Goal: Information Seeking & Learning: Find specific fact

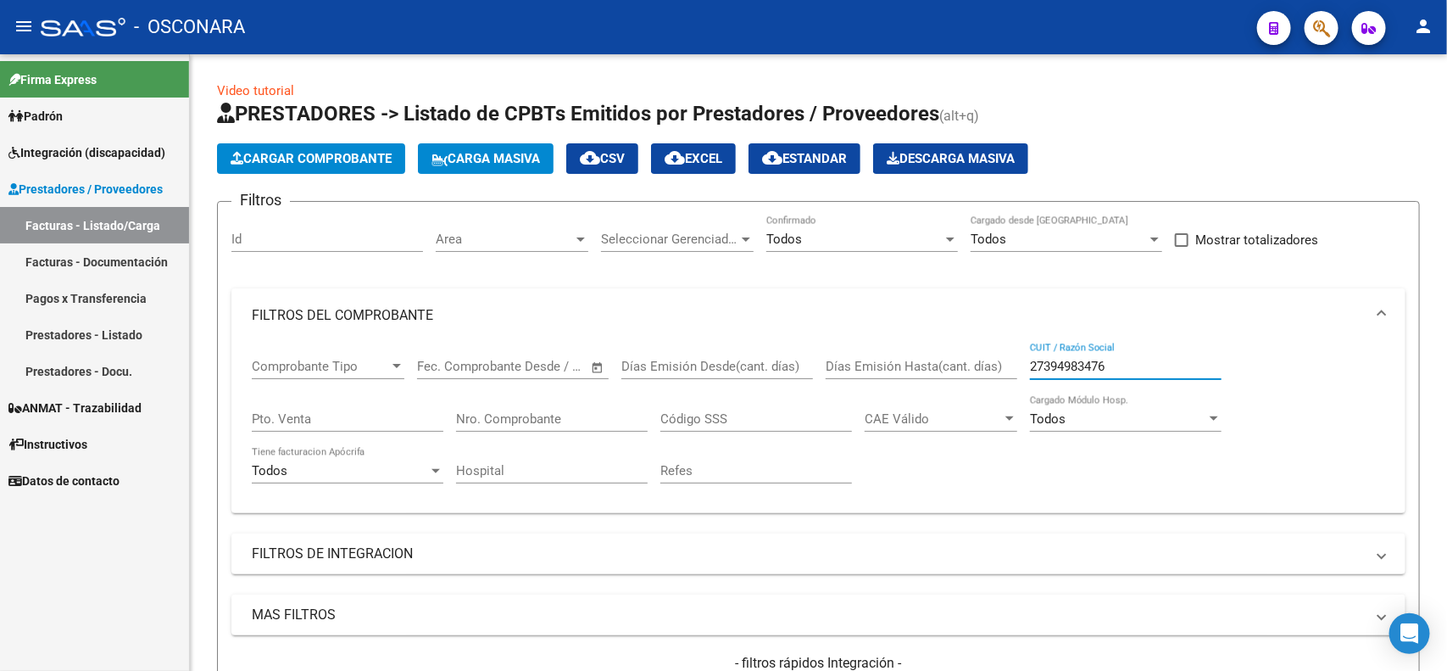
scroll to position [195, 0]
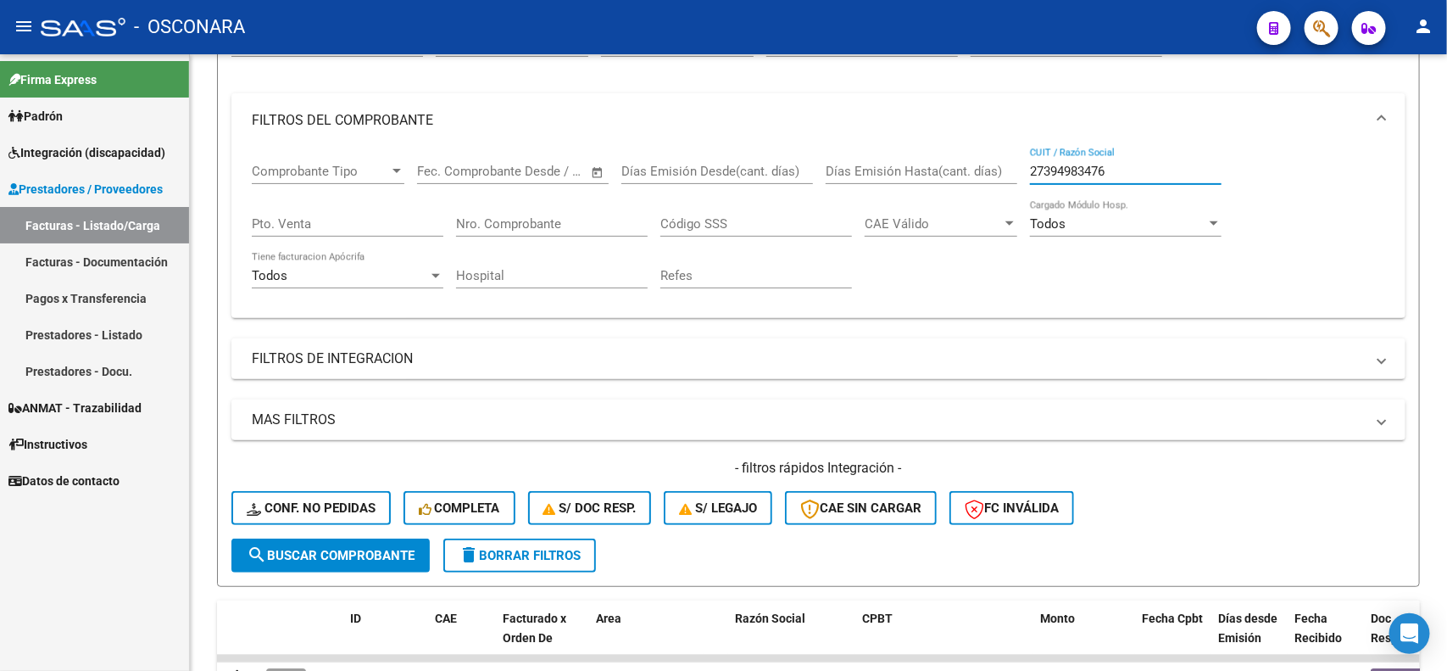
click at [90, 409] on span "ANMAT - Trazabilidad" at bounding box center [74, 408] width 133 height 19
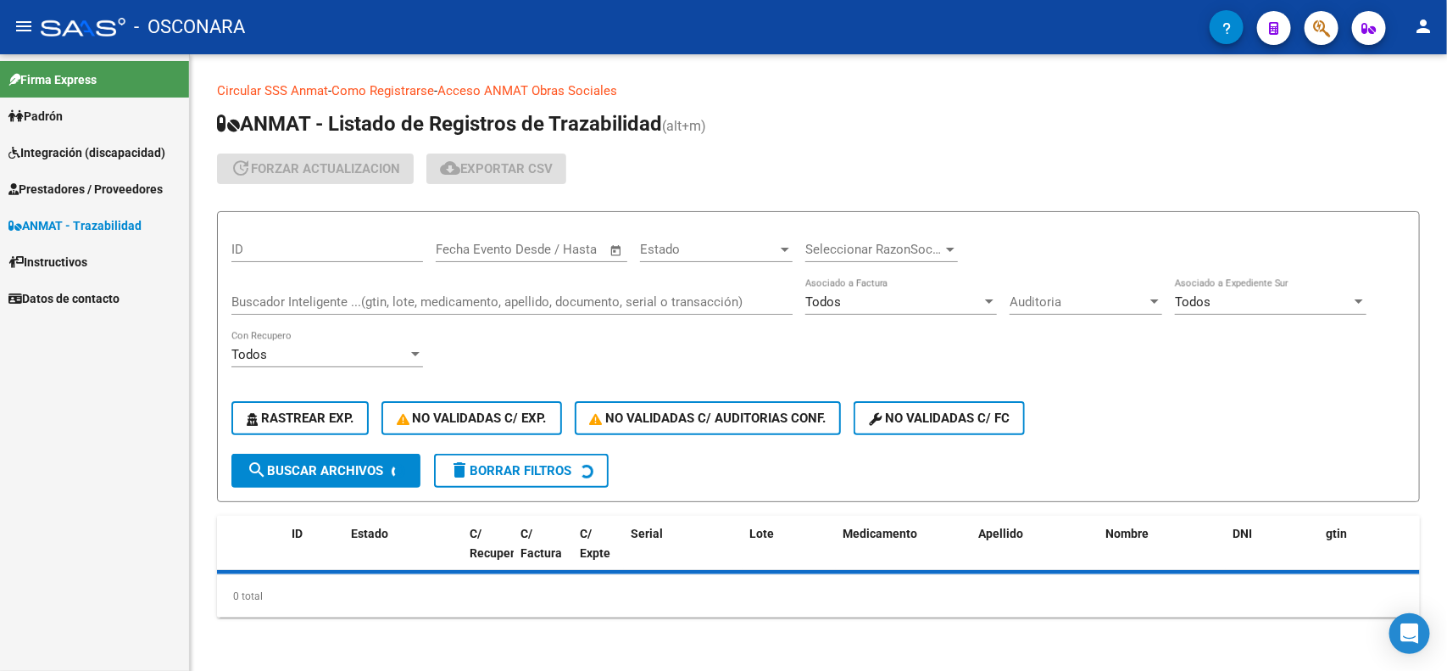
click at [349, 298] on input "Buscador Inteligente ...(gtin, lote, medicamento, apellido, documento, serial o…" at bounding box center [511, 301] width 561 height 15
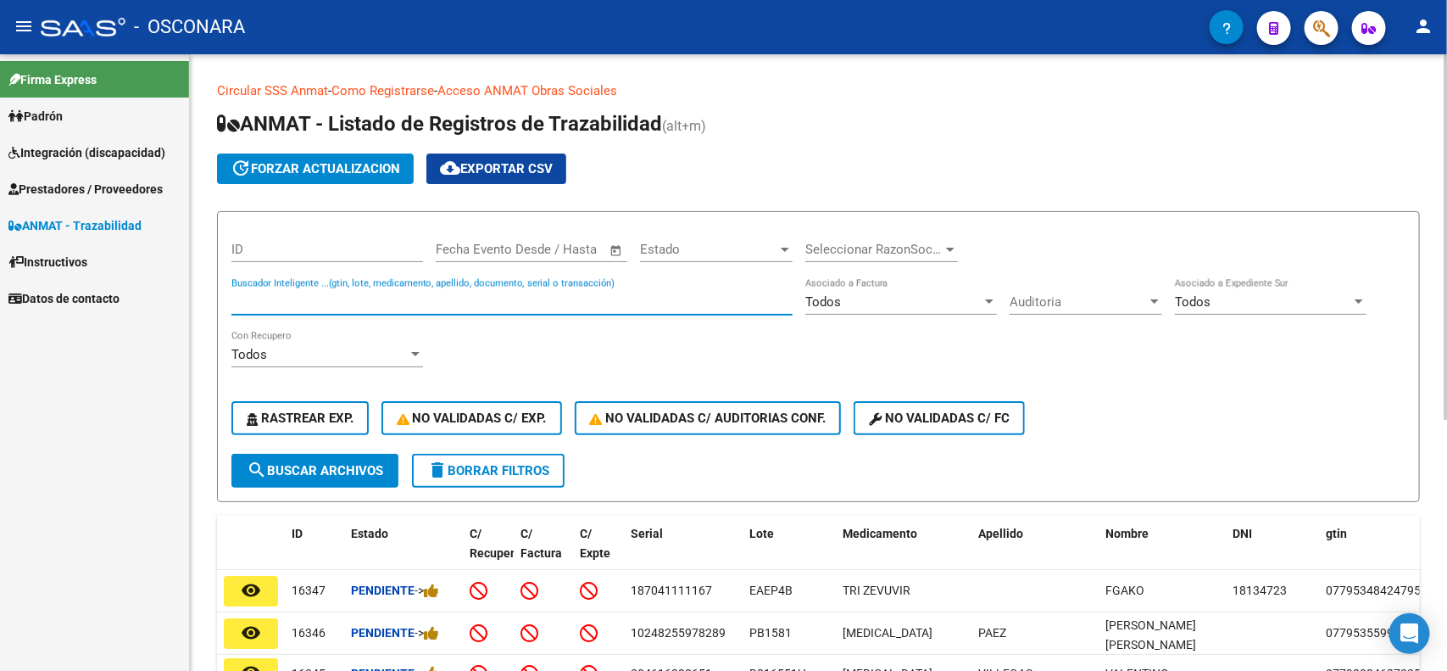
paste input "8054083014050"
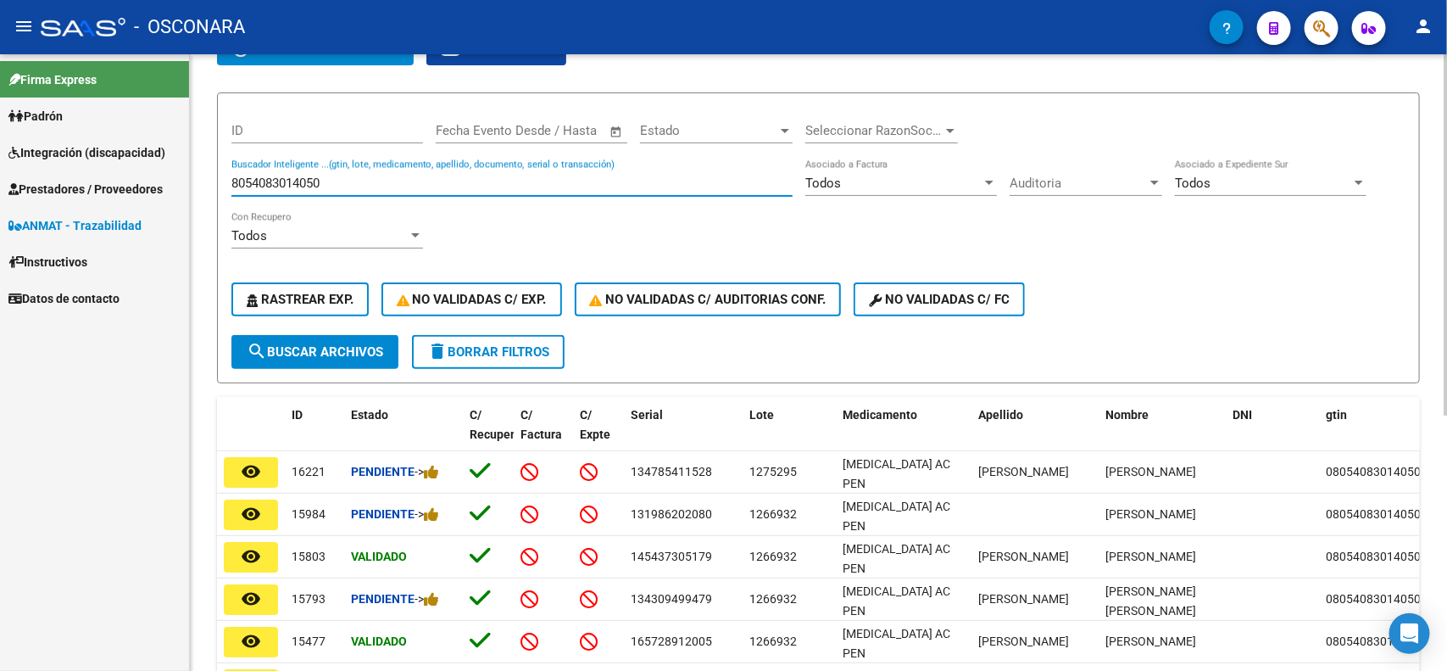
scroll to position [106, 0]
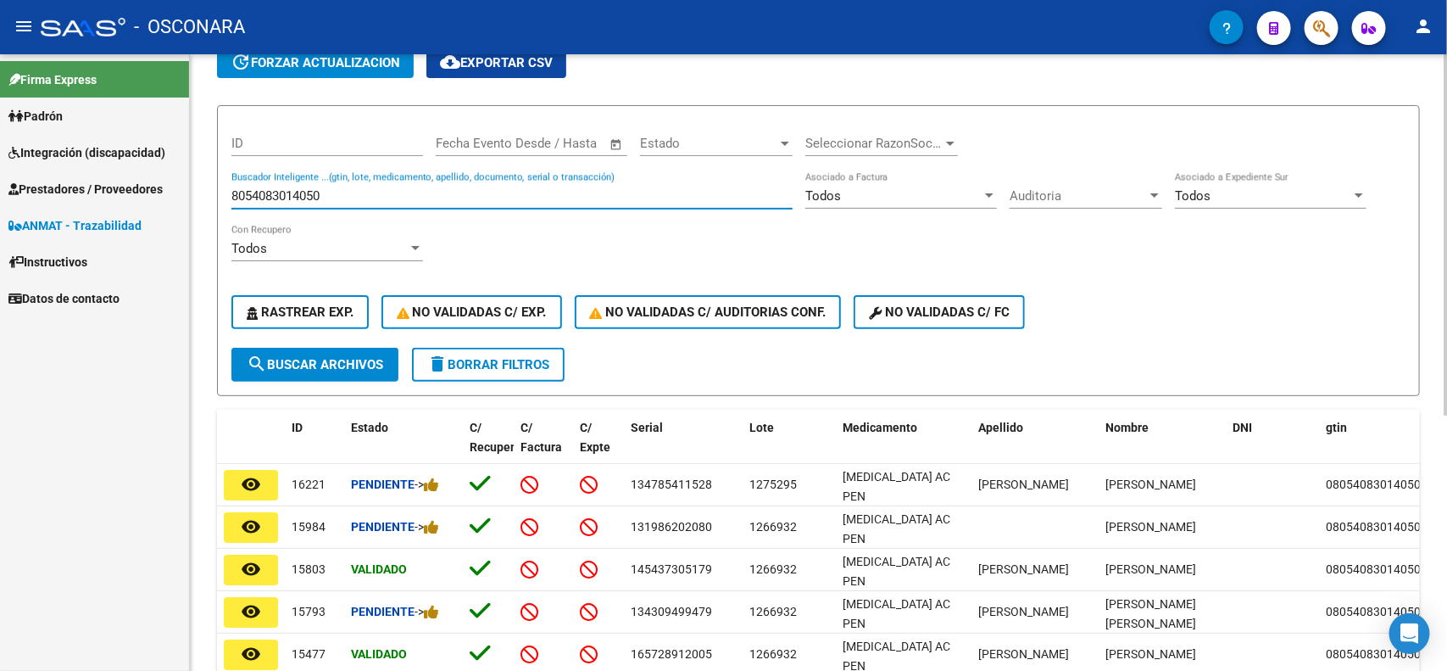
click at [352, 189] on input "8054083014050" at bounding box center [511, 195] width 561 height 15
paste input "116188197"
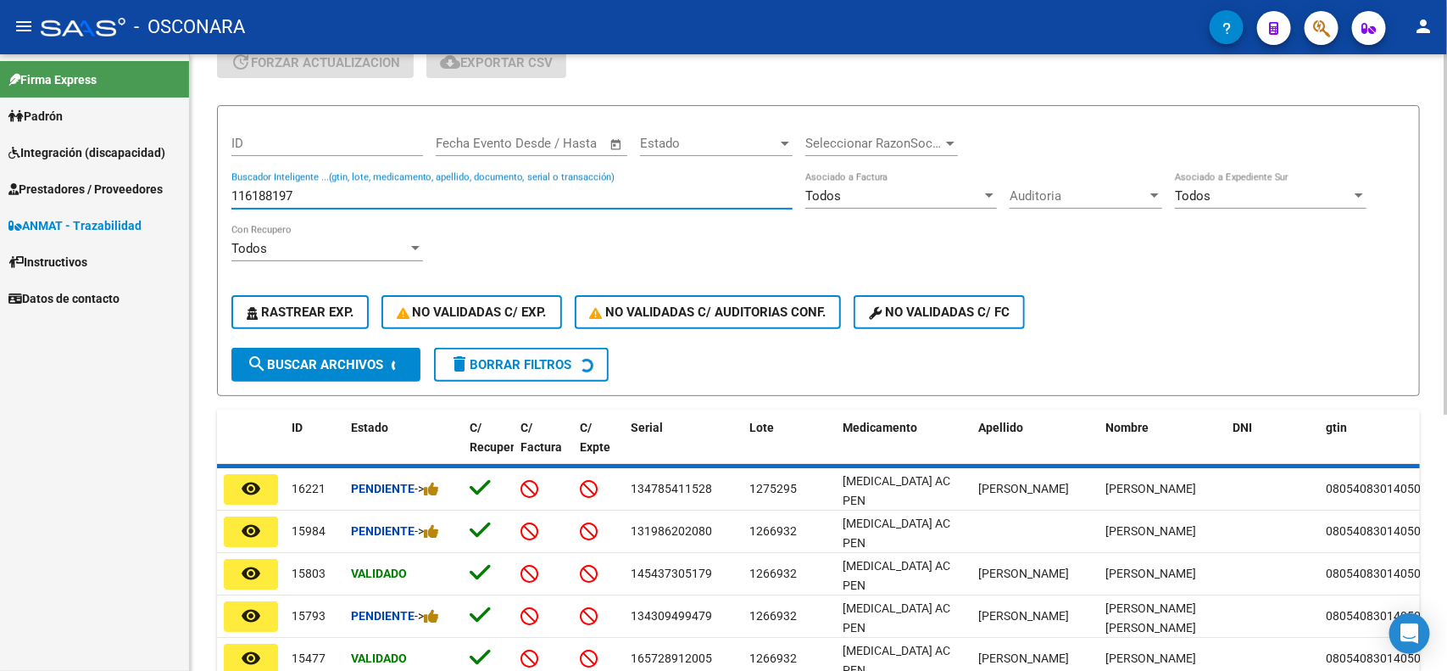
scroll to position [35, 0]
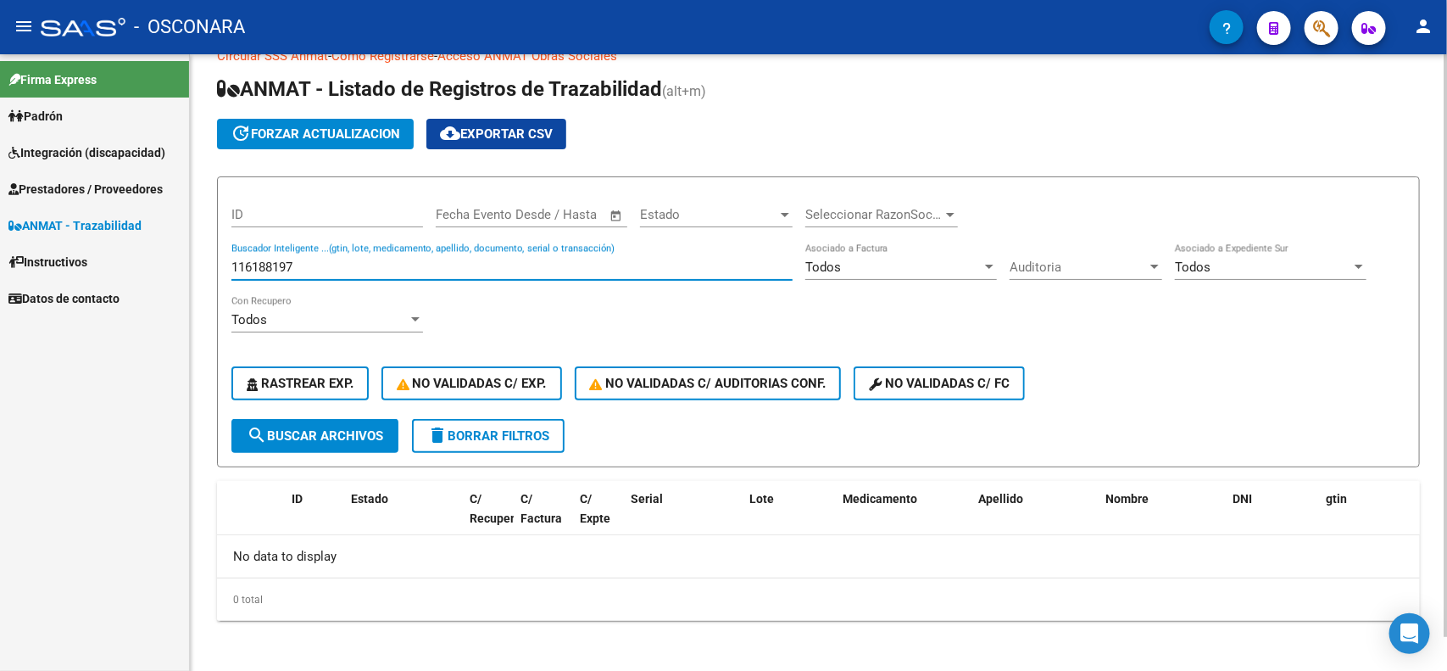
click at [383, 265] on input "116188197" at bounding box center [511, 266] width 561 height 15
paste input "8054083014050"
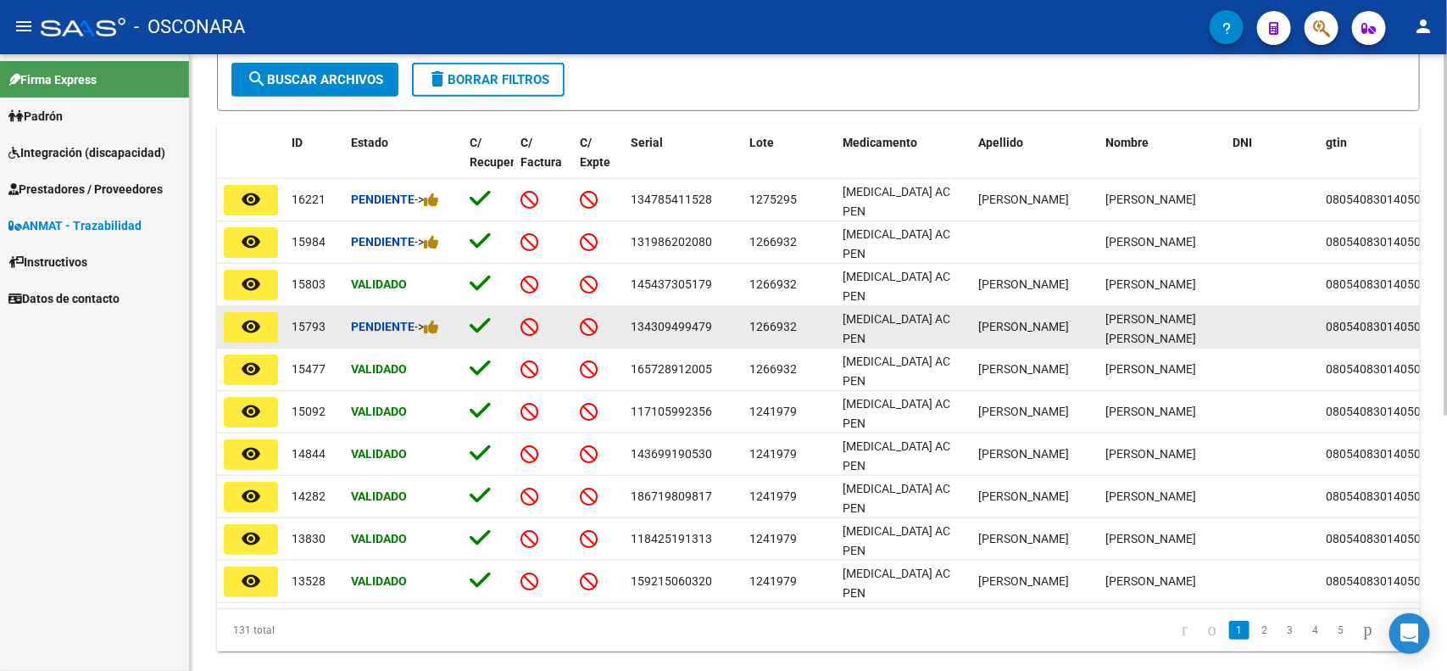
scroll to position [424, 0]
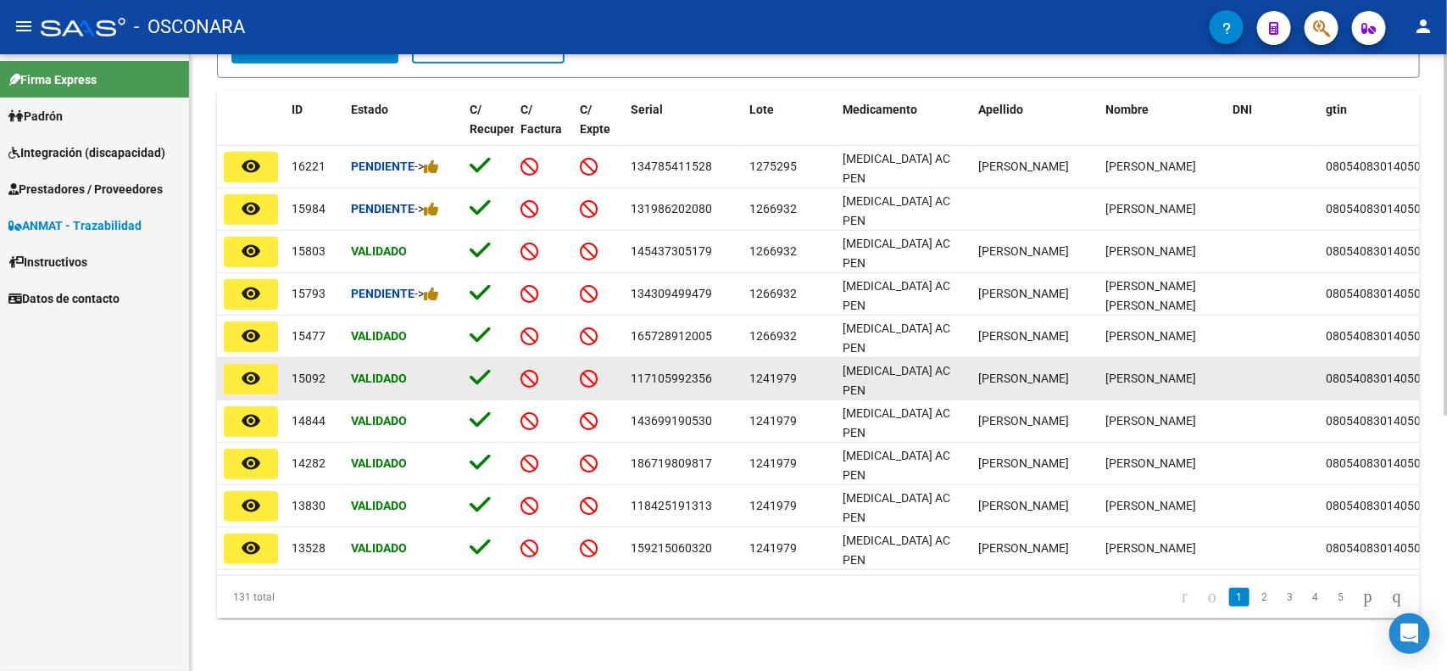
type input "8054083014050"
click at [238, 373] on button "remove_red_eye" at bounding box center [251, 379] width 54 height 31
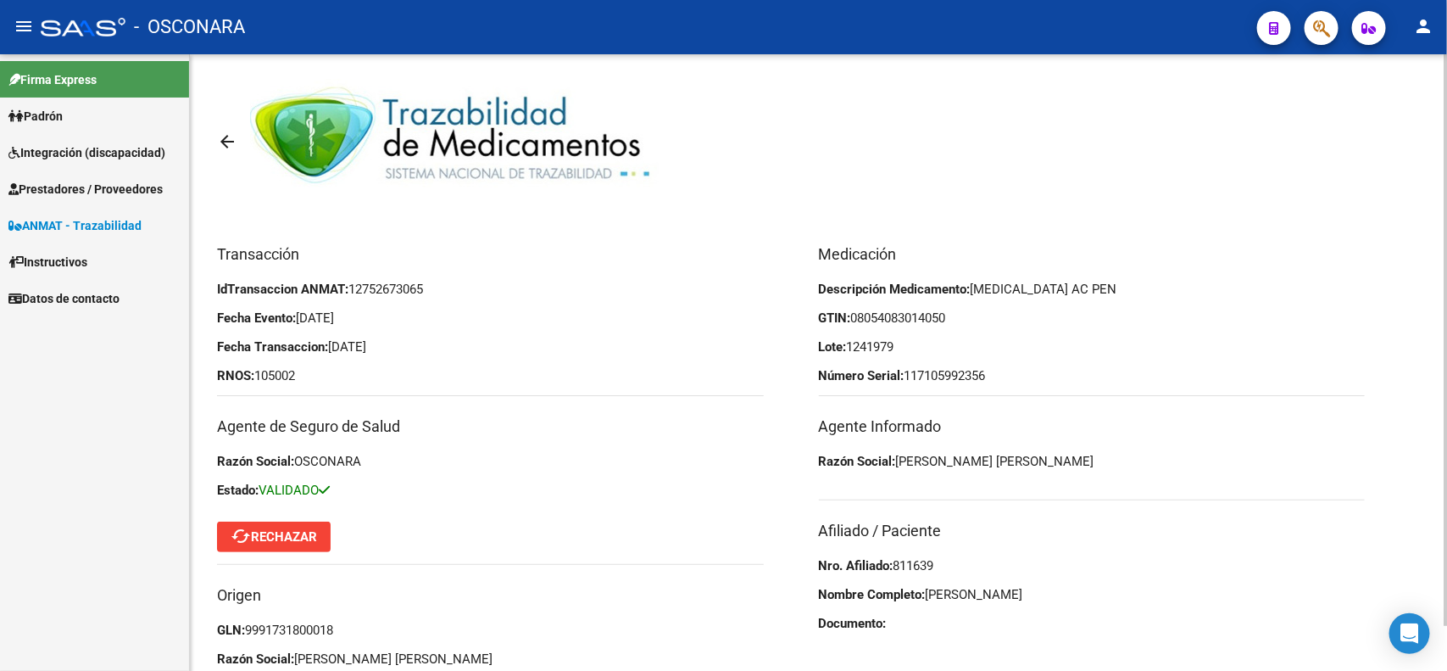
click at [226, 149] on mat-icon "arrow_back" at bounding box center [227, 141] width 20 height 20
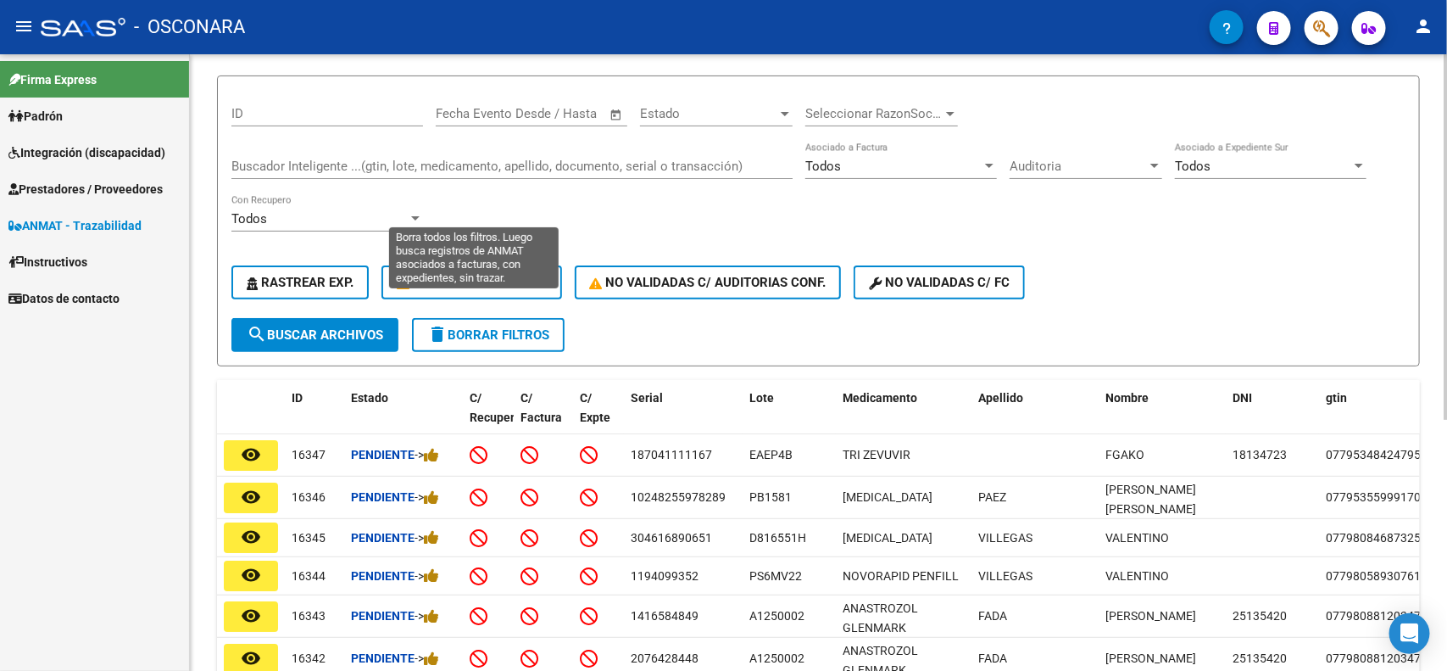
scroll to position [106, 0]
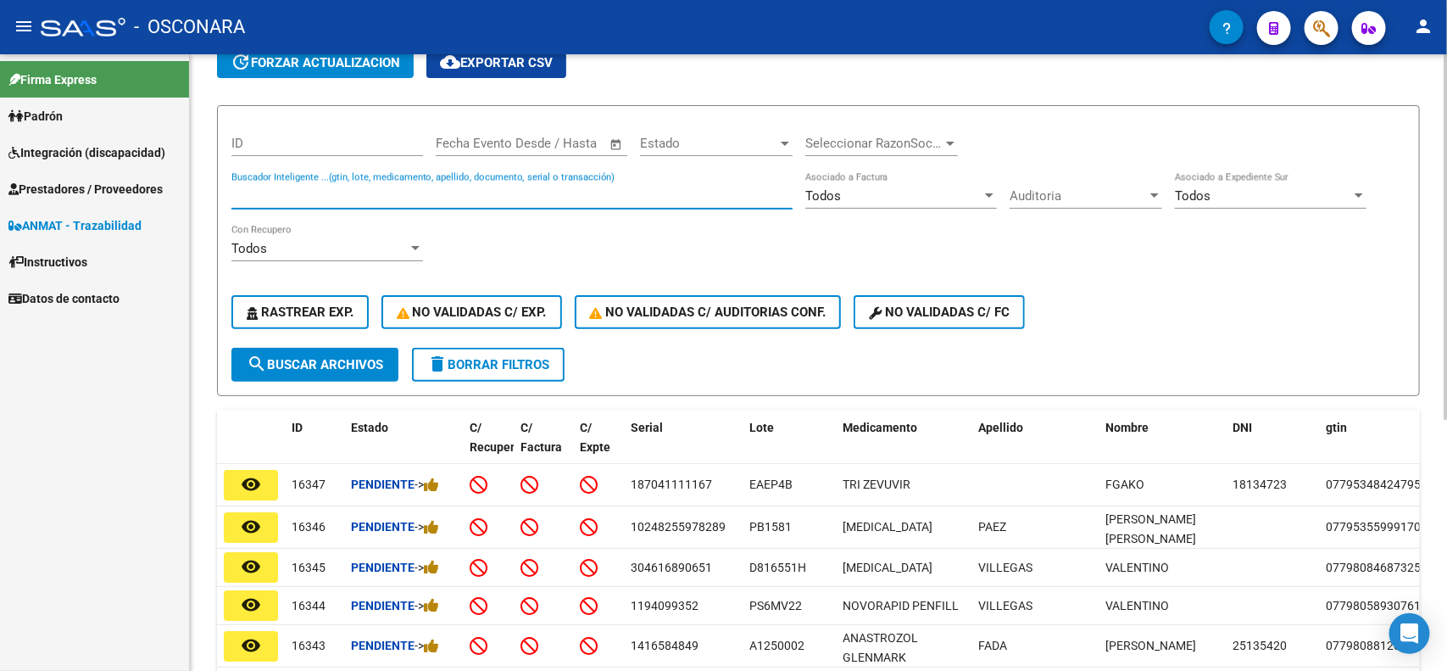
click at [390, 189] on input "Buscador Inteligente ...(gtin, lote, medicamento, apellido, documento, serial o…" at bounding box center [511, 195] width 561 height 15
paste input "8054083014050"
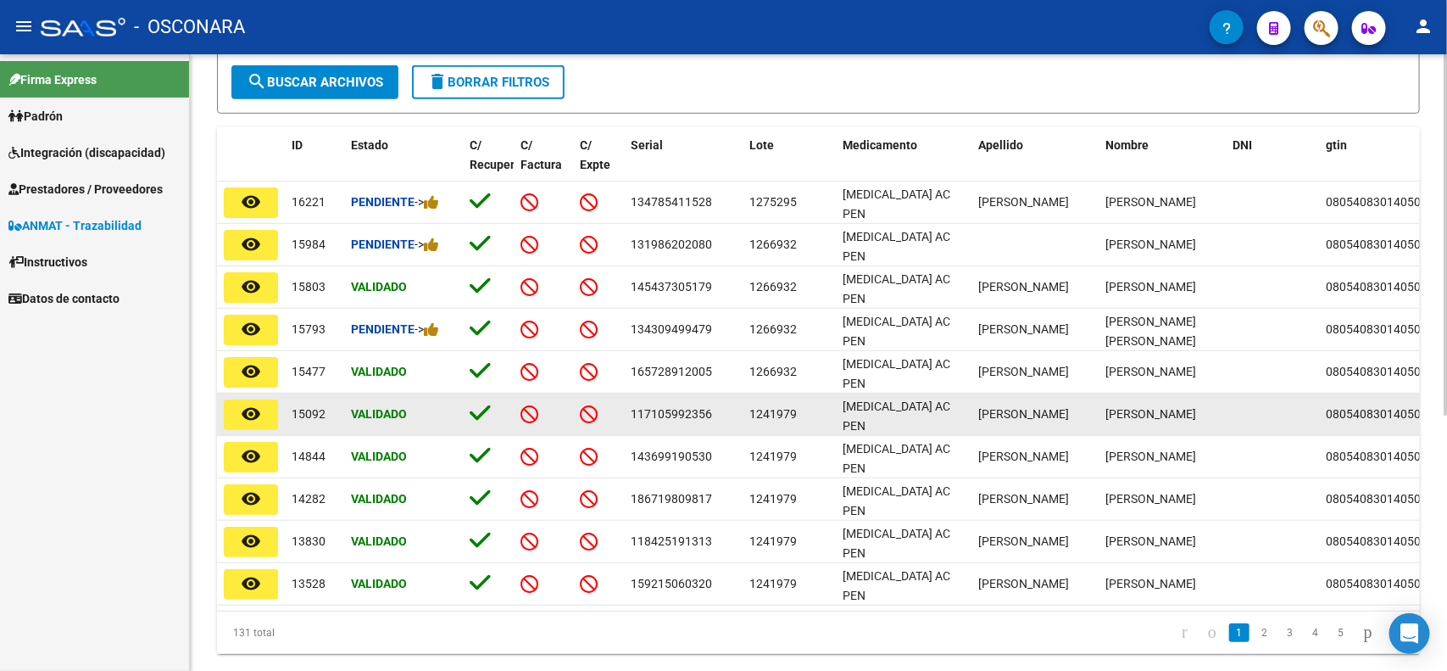
scroll to position [424, 0]
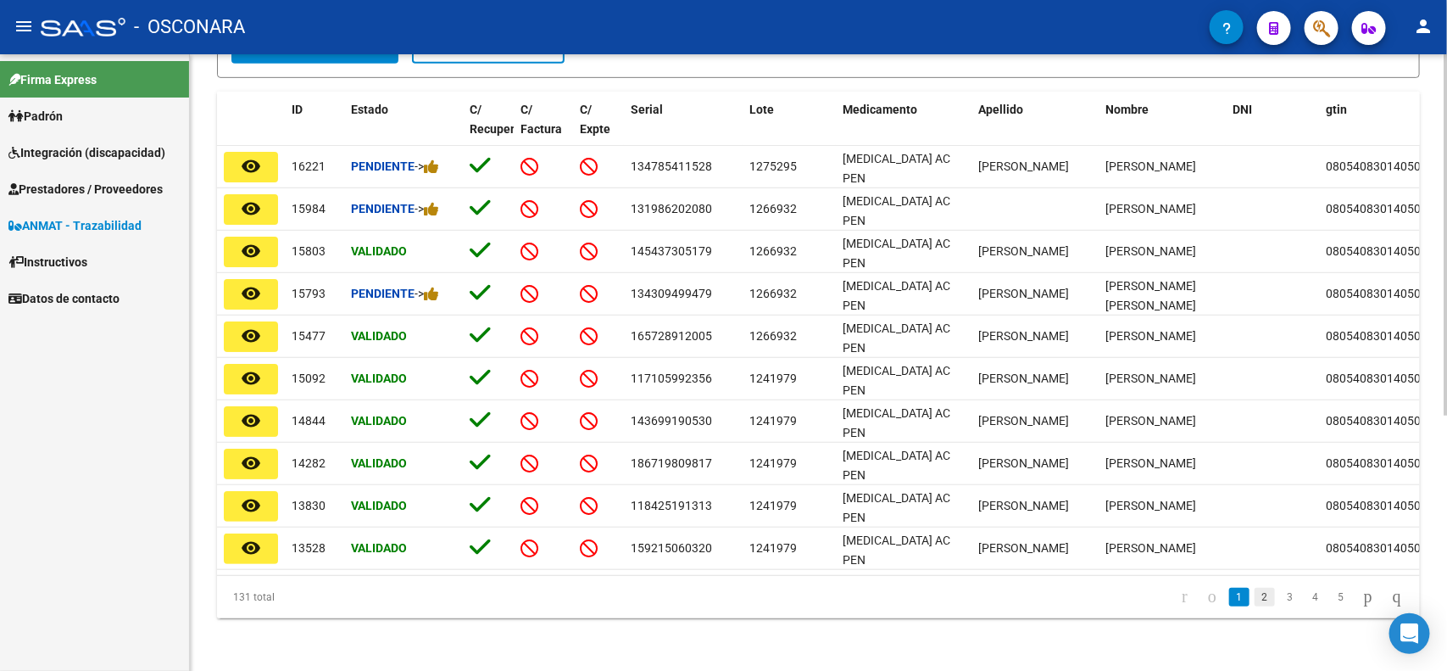
click at [1255, 600] on link "2" at bounding box center [1265, 597] width 20 height 19
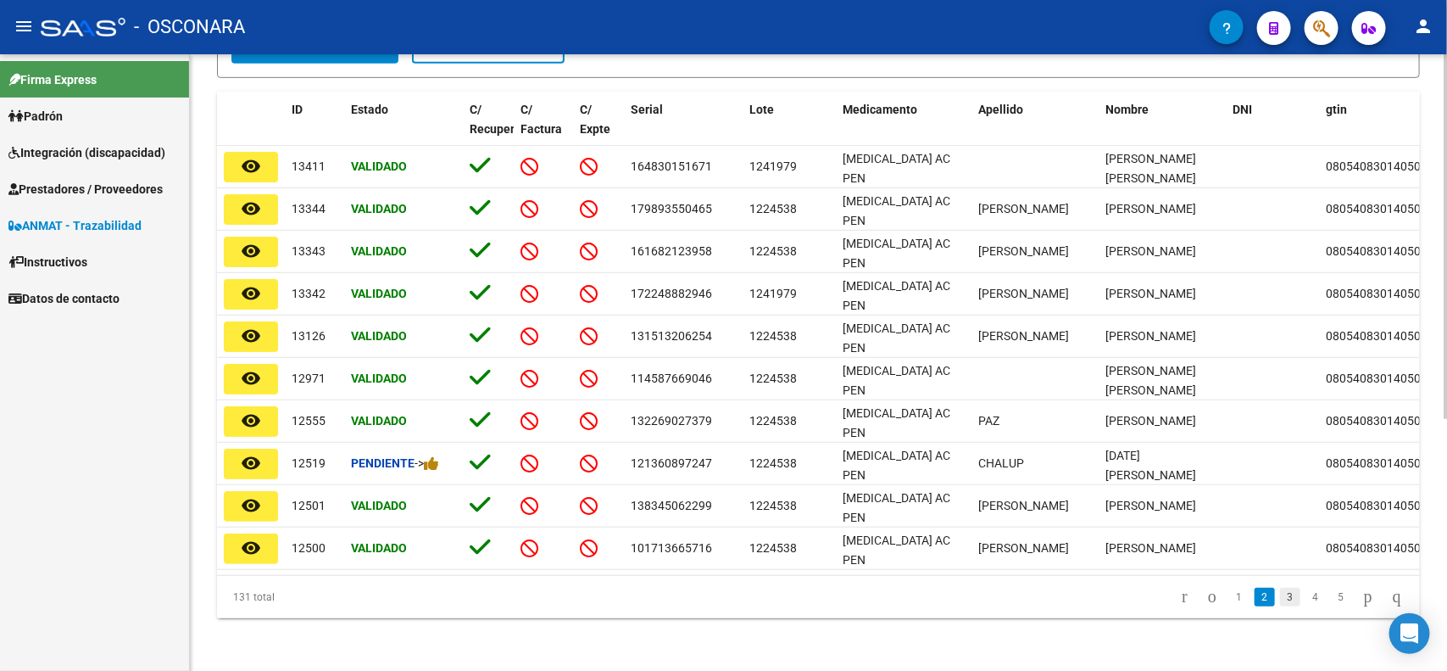
click at [1280, 603] on link "3" at bounding box center [1290, 597] width 20 height 19
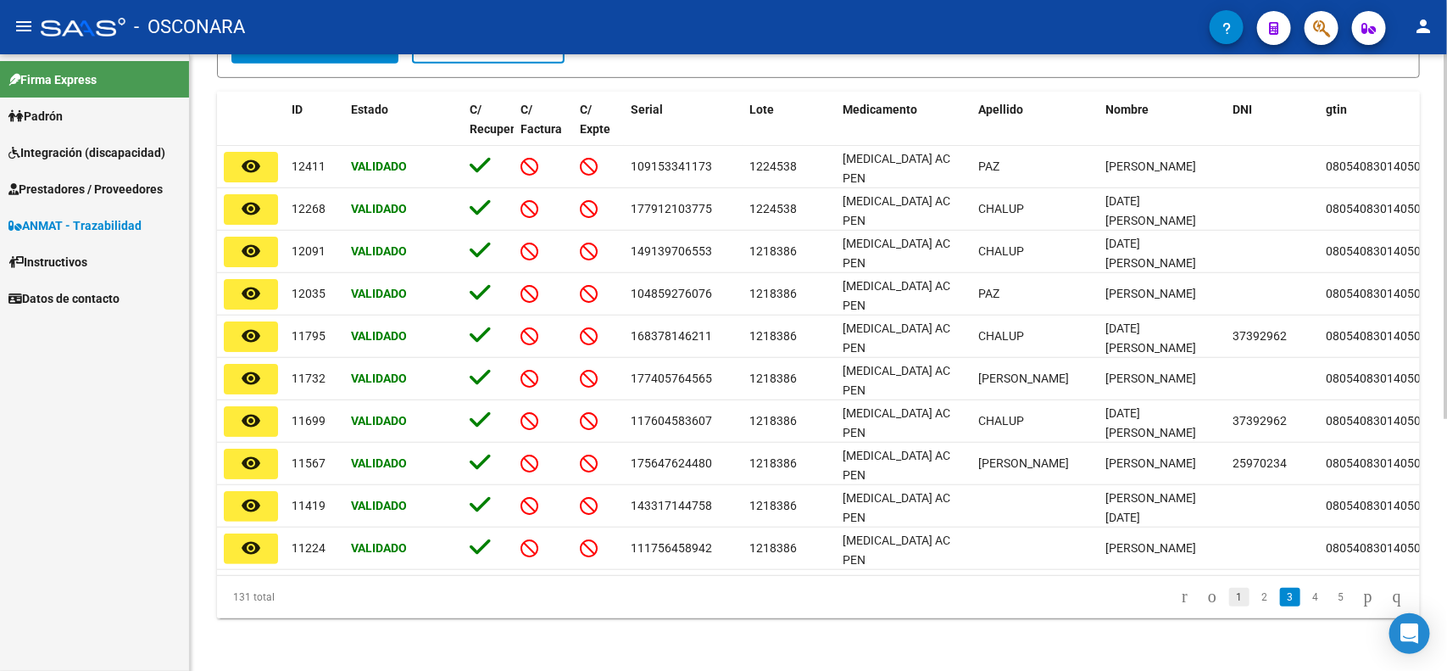
click at [1230, 600] on link "1" at bounding box center [1240, 597] width 20 height 19
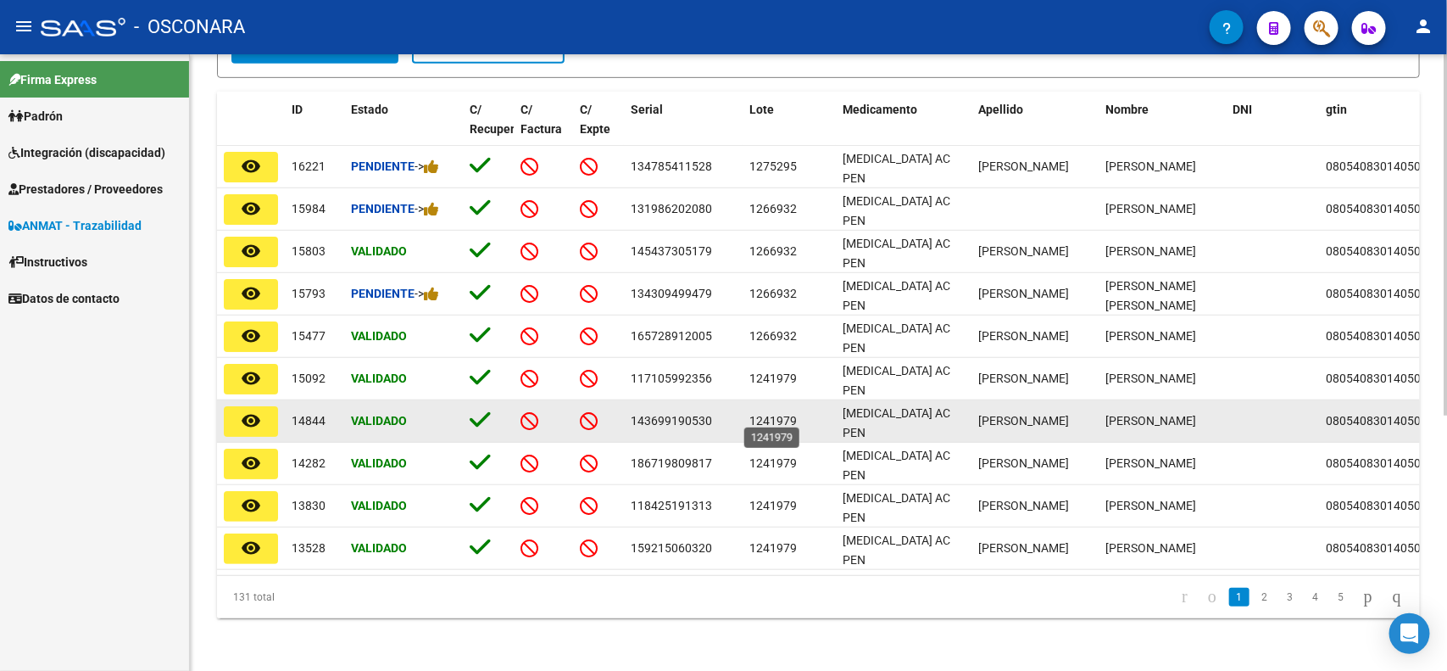
click at [774, 414] on span "1241979" at bounding box center [773, 421] width 47 height 14
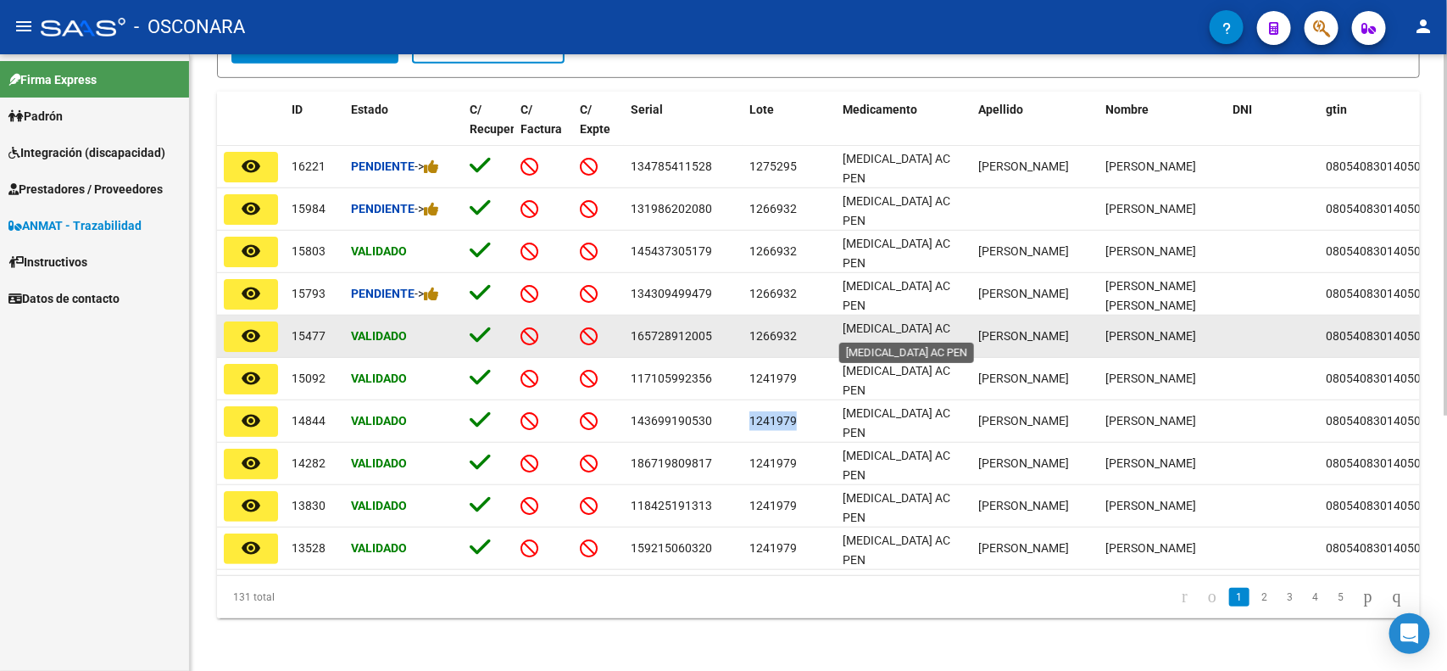
copy span "1241979"
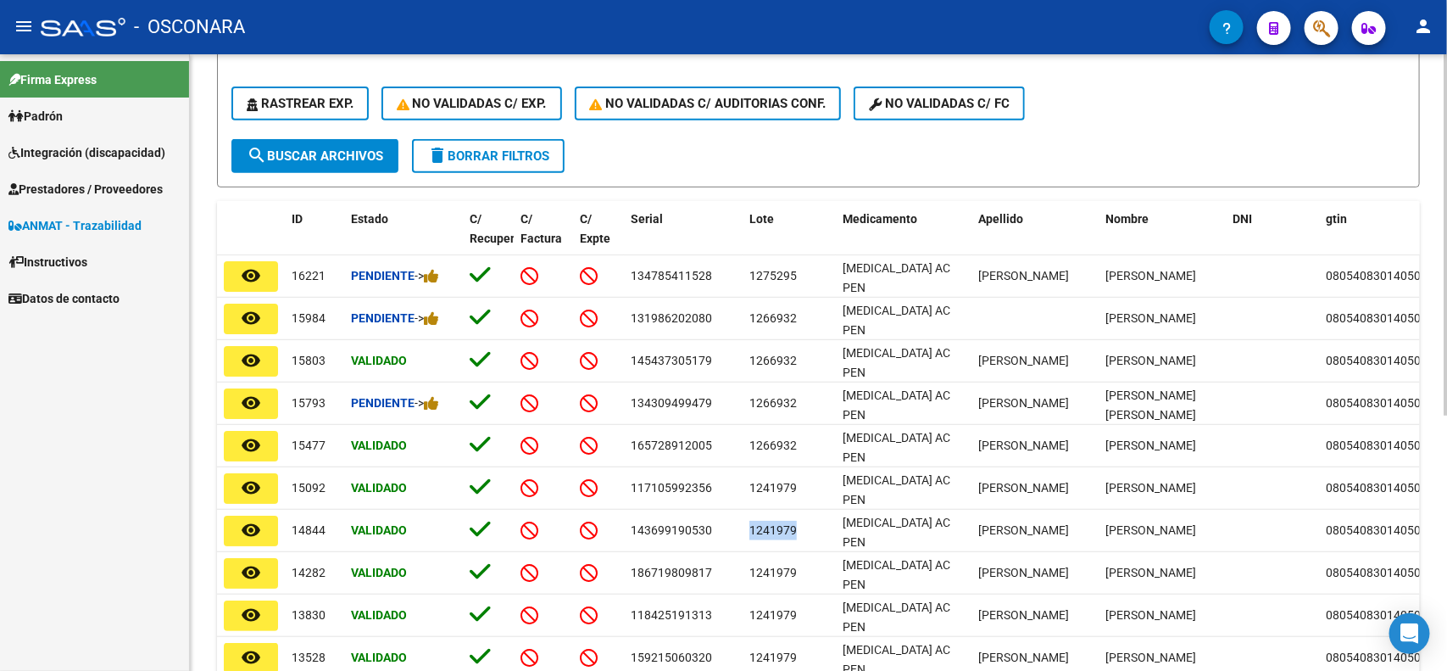
scroll to position [0, 0]
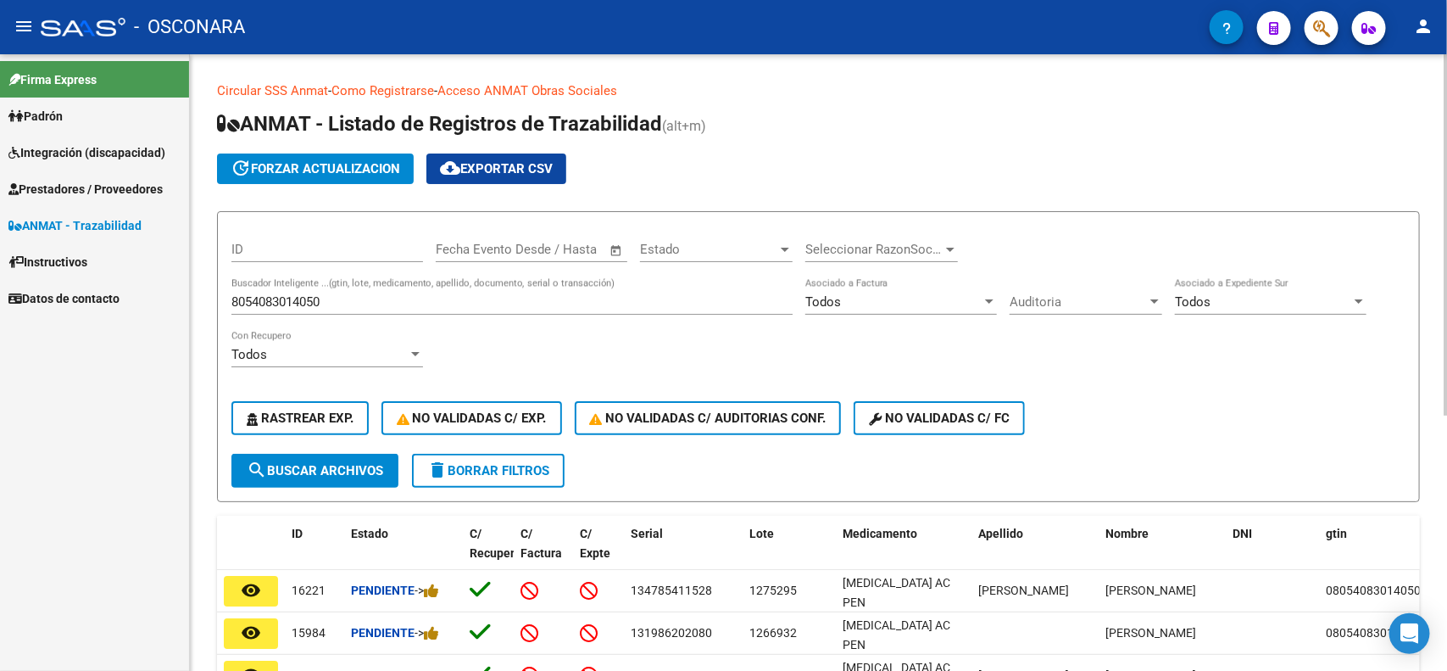
click at [304, 294] on input "8054083014050" at bounding box center [511, 301] width 561 height 15
paste input "1241979"
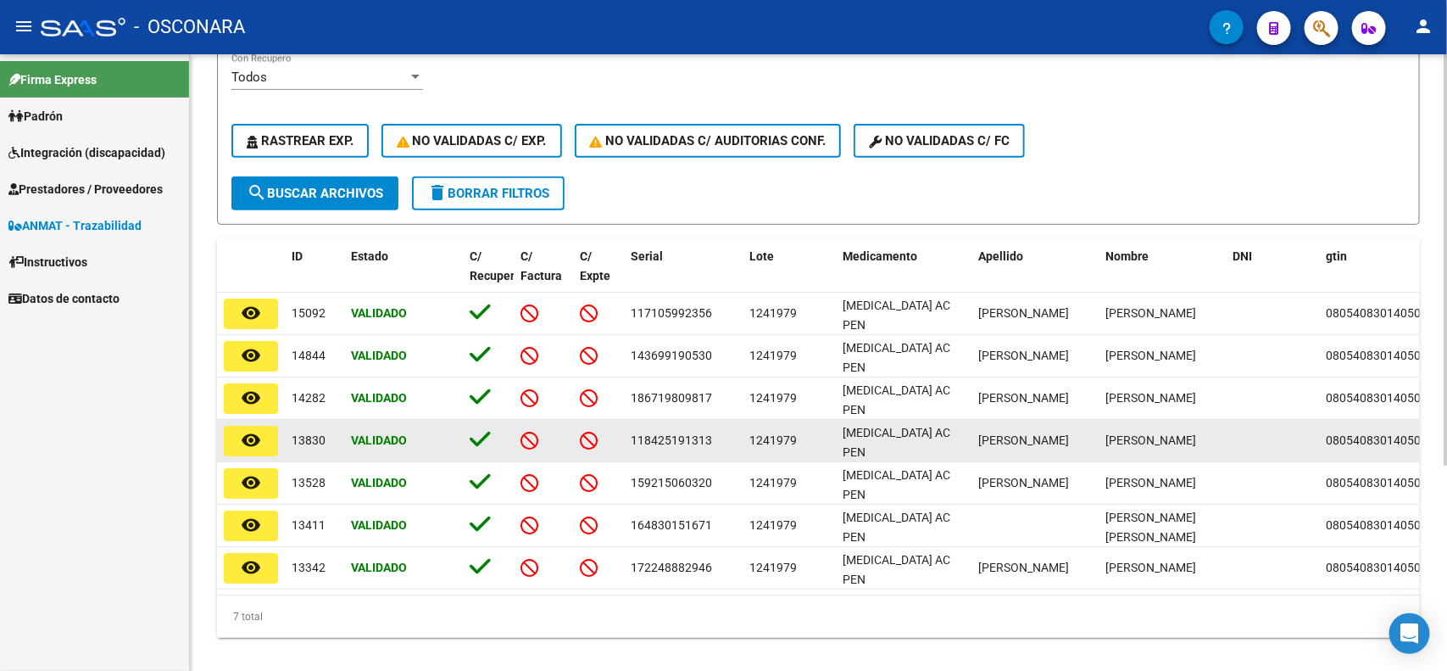
scroll to position [307, 0]
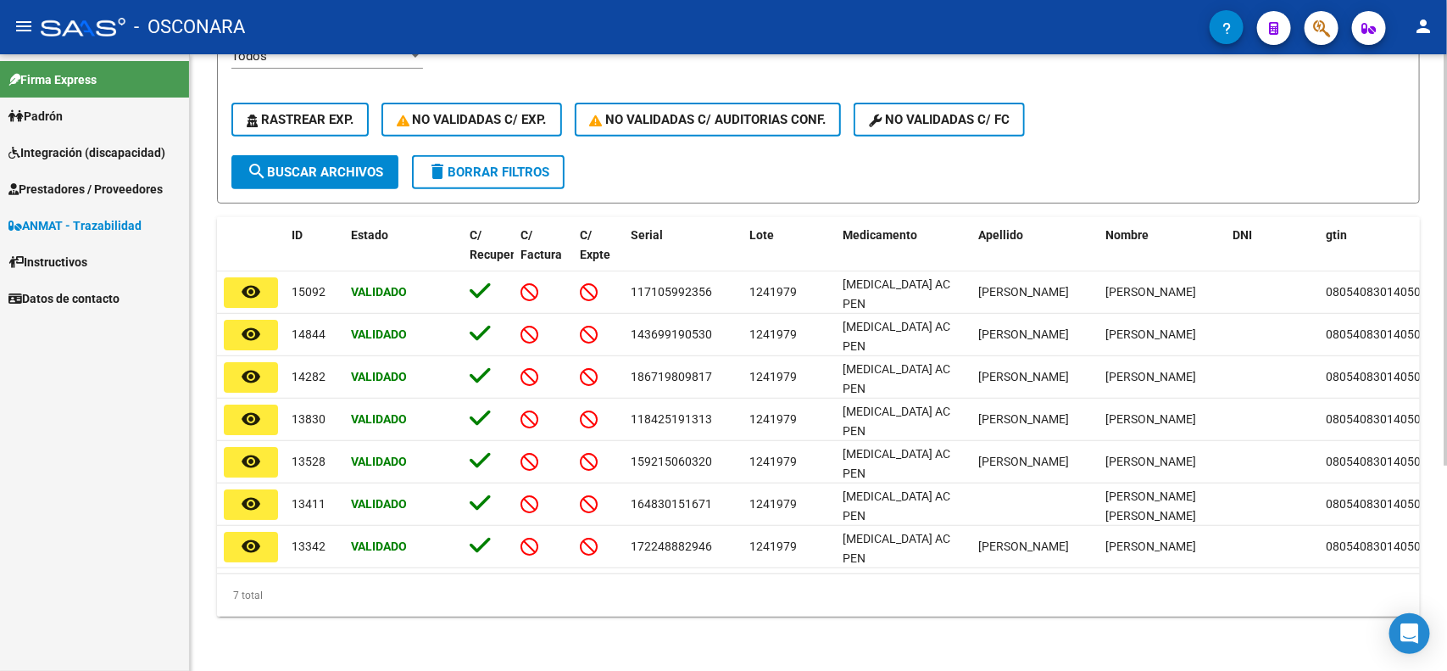
type input "1241979"
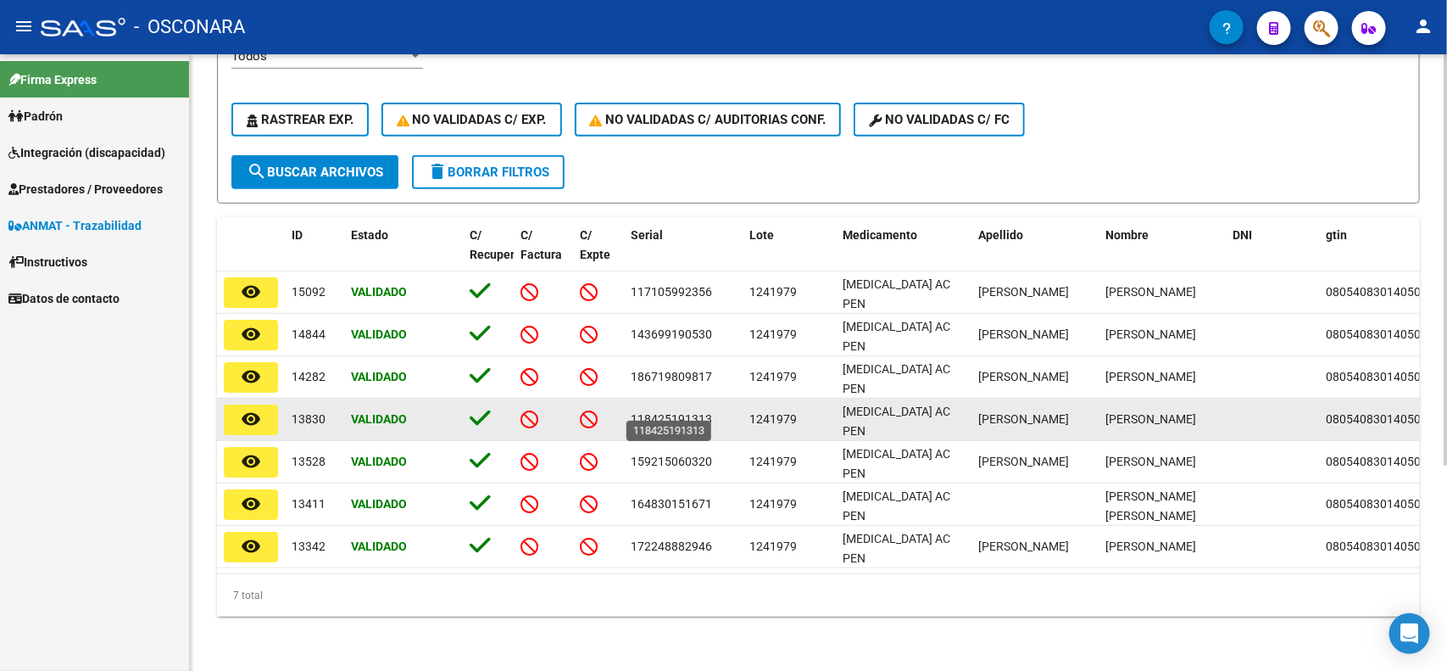
click at [683, 412] on span "118425191313" at bounding box center [671, 419] width 81 height 14
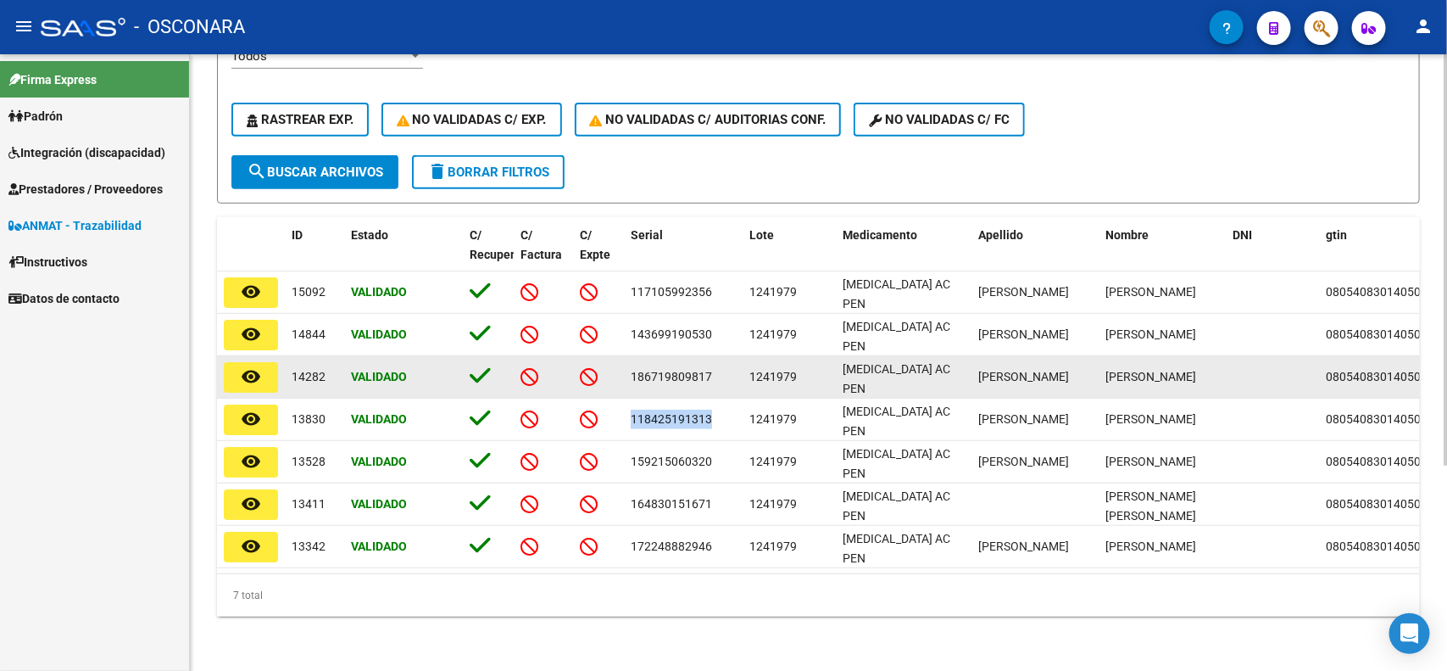
copy span "118425191313"
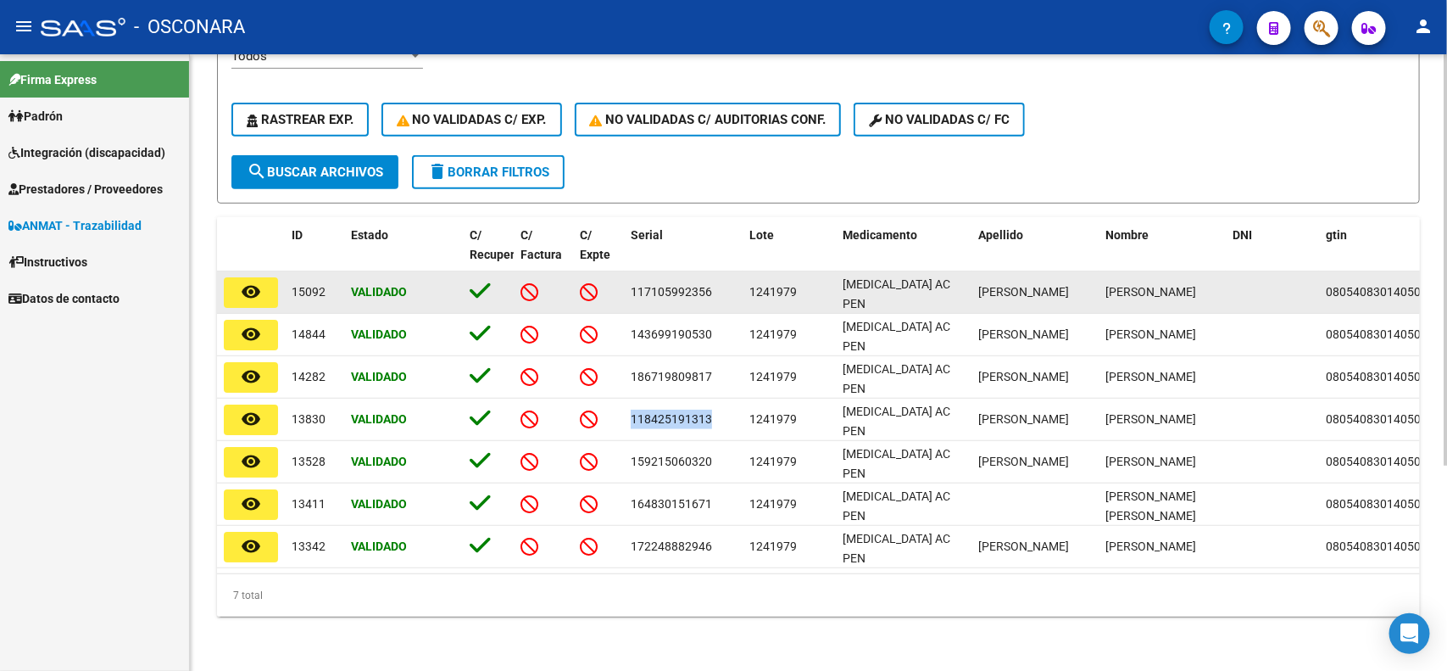
scroll to position [0, 0]
